Goal: Information Seeking & Learning: Learn about a topic

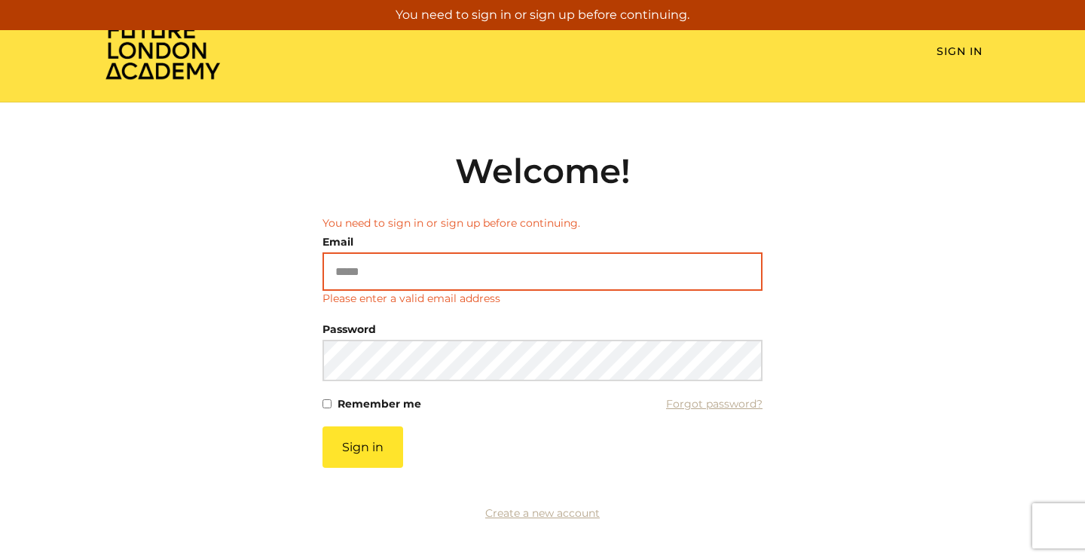
click at [544, 259] on input "Email" at bounding box center [543, 271] width 440 height 38
type input "**********"
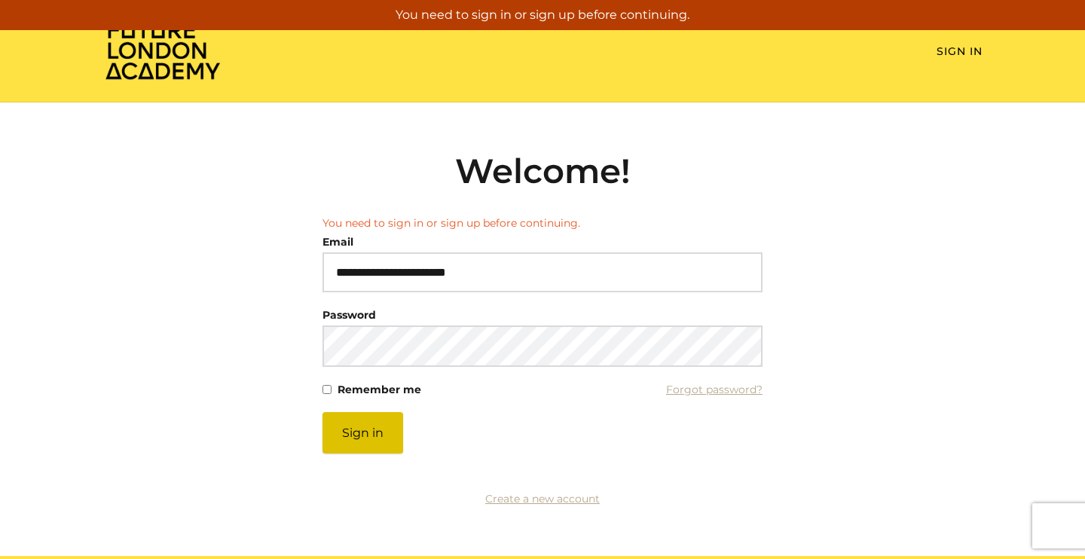
click at [372, 439] on button "Sign in" at bounding box center [363, 432] width 81 height 41
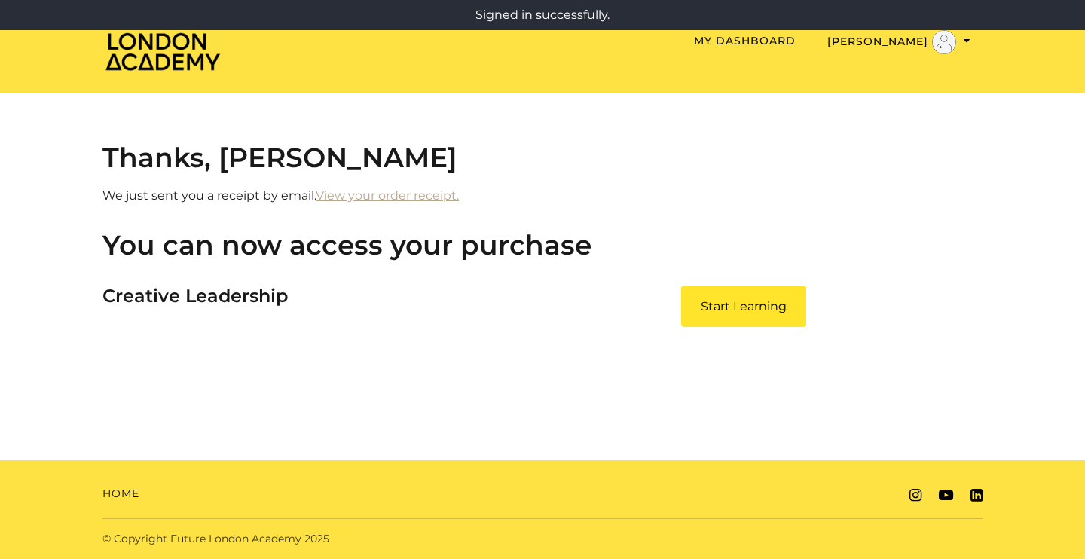
scroll to position [8, 0]
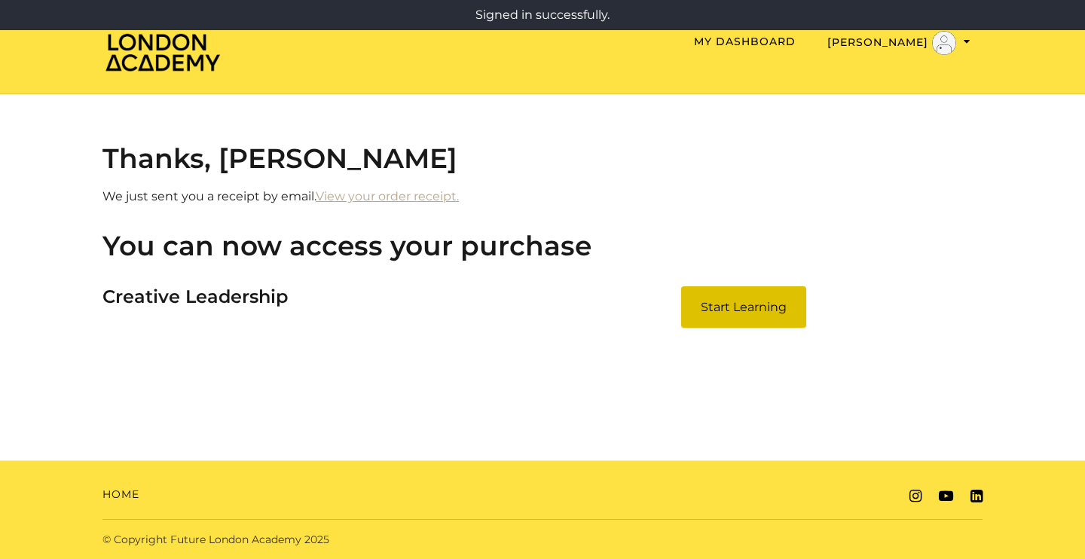
click at [728, 307] on link "Start Learning" at bounding box center [743, 306] width 125 height 41
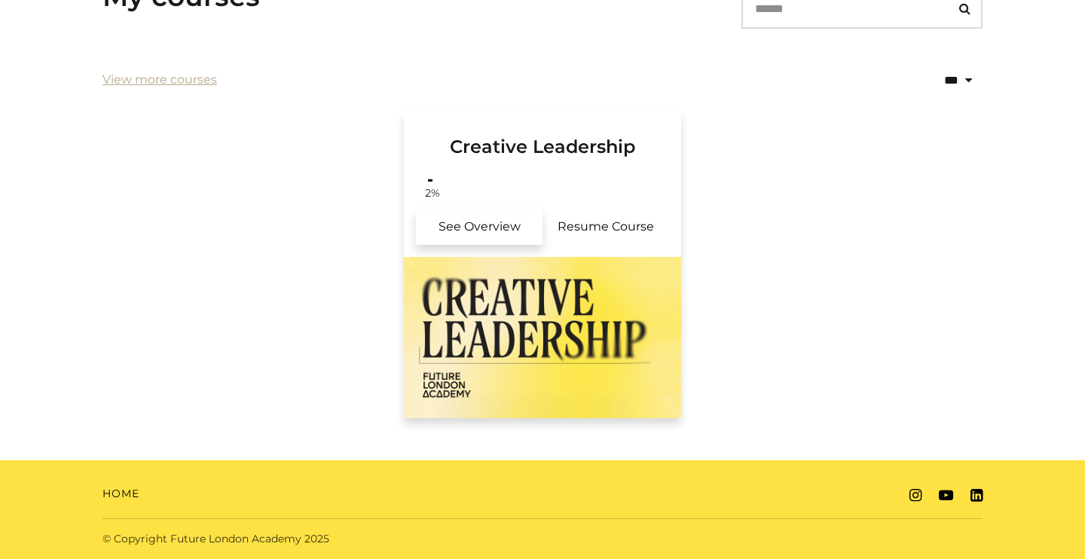
scroll to position [311, 0]
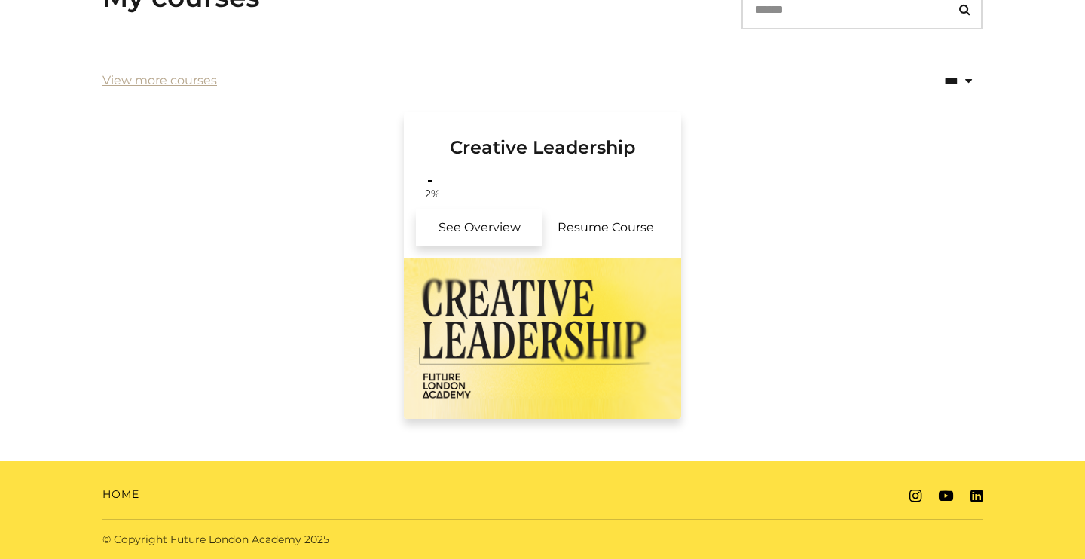
click at [489, 226] on link "See Overview" at bounding box center [479, 228] width 127 height 36
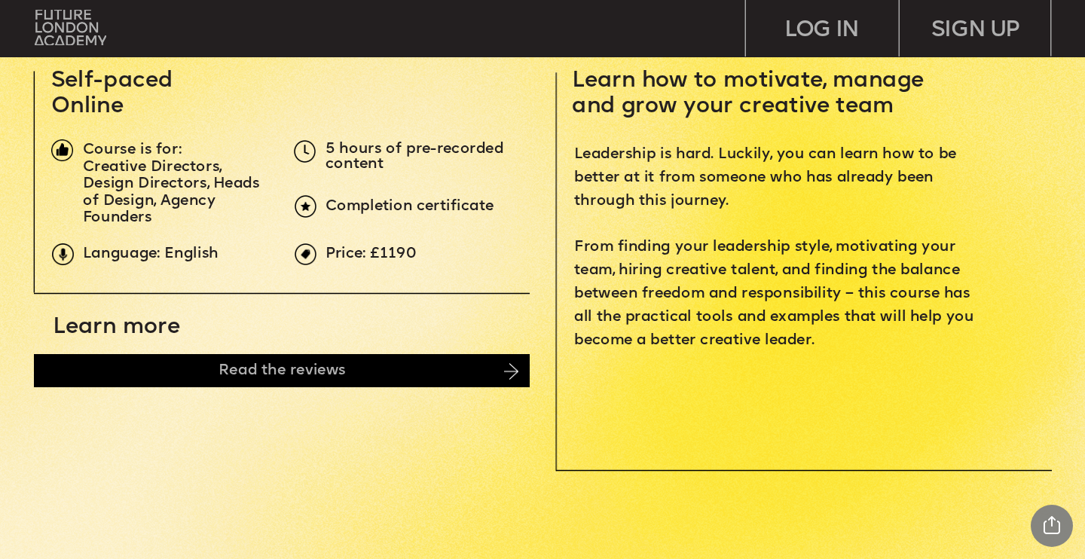
scroll to position [526, 0]
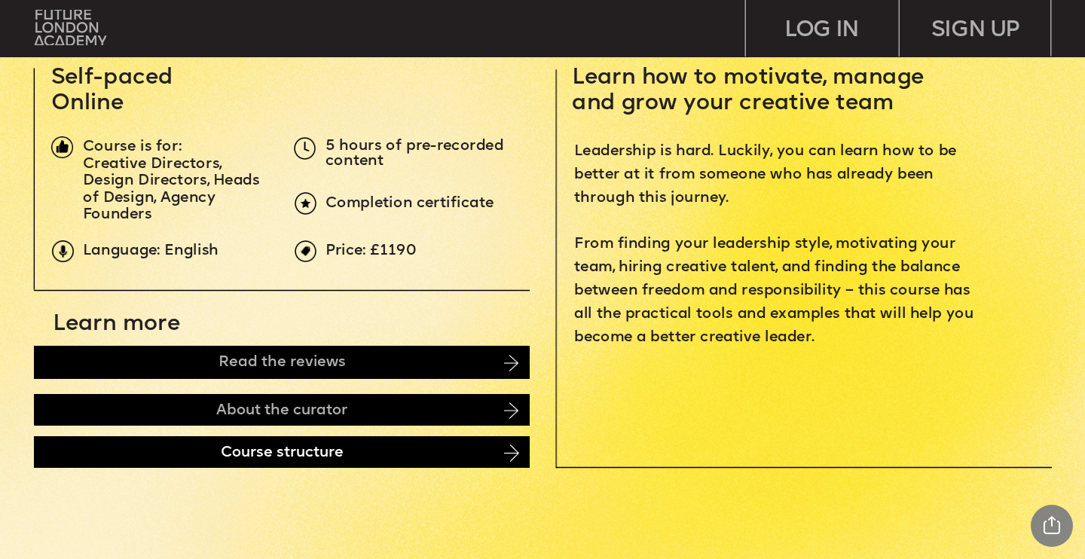
click at [504, 448] on div "Course structure" at bounding box center [282, 452] width 496 height 32
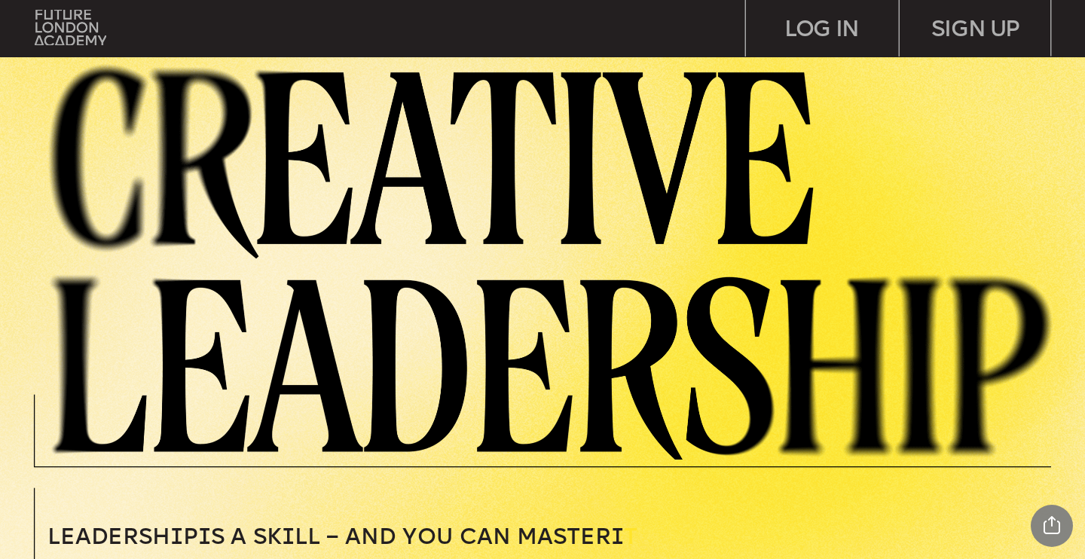
scroll to position [0, 0]
click at [807, 21] on div "LOG IN" at bounding box center [822, 28] width 153 height 57
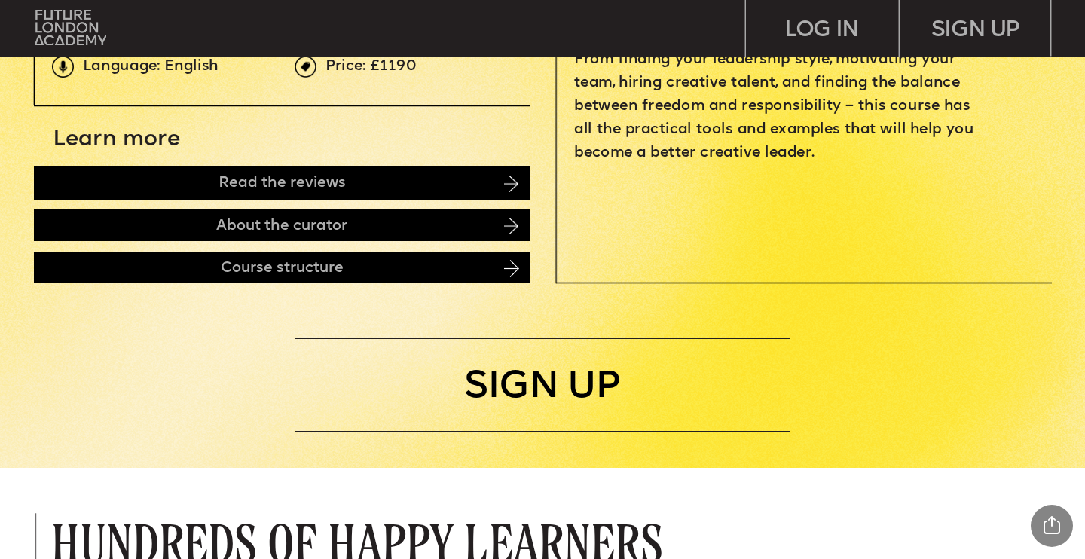
scroll to position [730, 0]
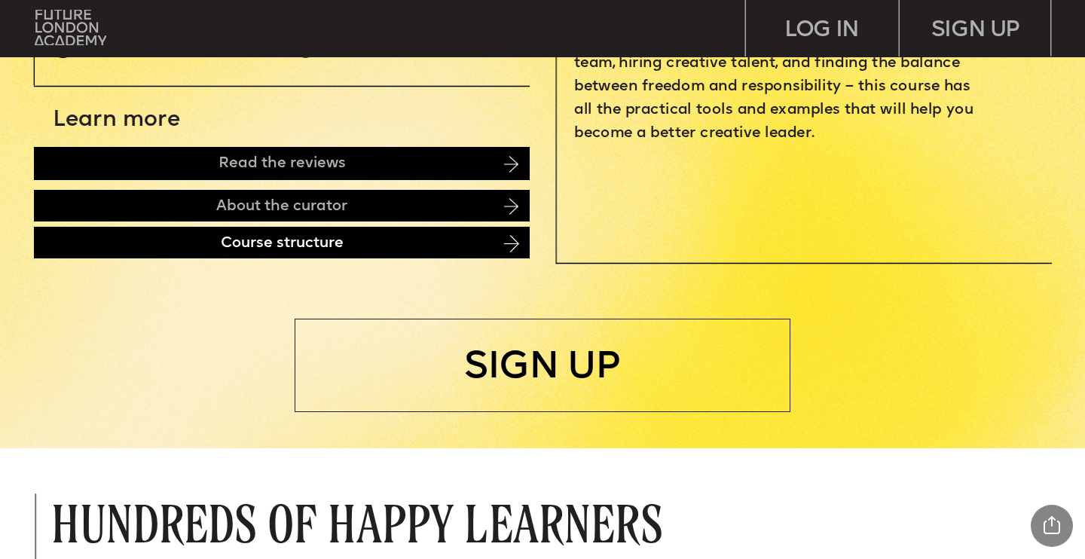
click at [493, 237] on div "Course structure" at bounding box center [282, 243] width 496 height 32
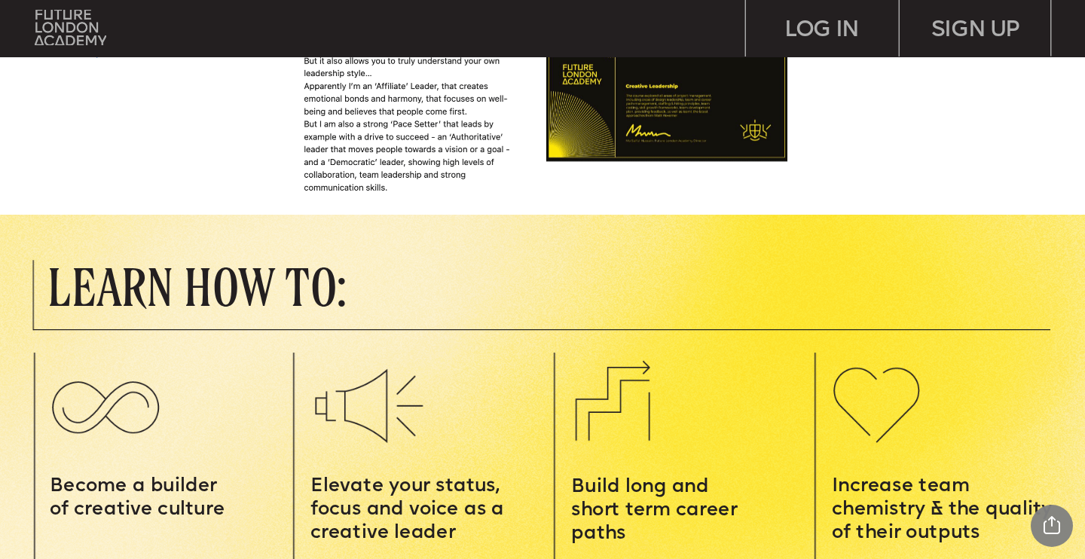
scroll to position [1253, 0]
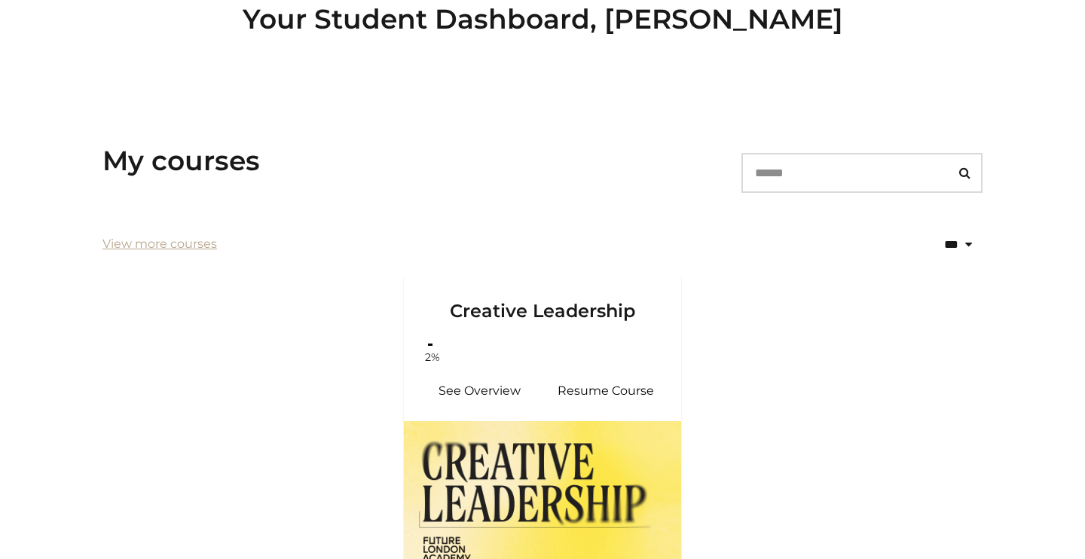
scroll to position [146, 0]
click at [589, 387] on link "Resume Course" at bounding box center [606, 392] width 127 height 36
